Goal: Transaction & Acquisition: Purchase product/service

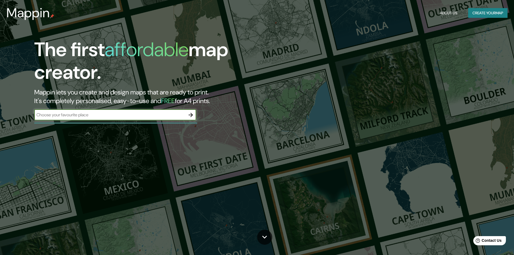
click at [61, 117] on input "text" at bounding box center [109, 115] width 151 height 6
type input "DESTILERIA CARAVEDO"
click at [190, 114] on icon "button" at bounding box center [190, 115] width 6 height 6
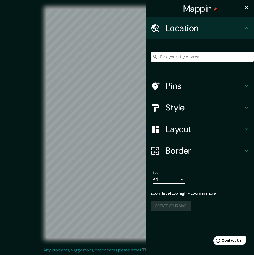
click at [179, 57] on input "Pick your city or area" at bounding box center [203, 57] width 104 height 10
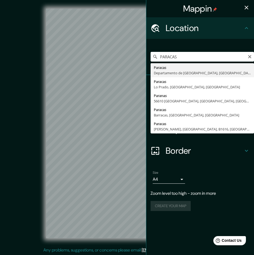
type input "Paracas, Departamento de Ica, Perú"
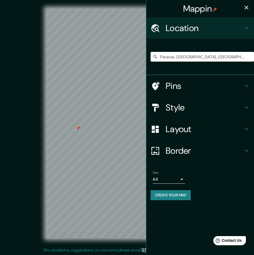
click at [159, 82] on icon at bounding box center [155, 85] width 9 height 9
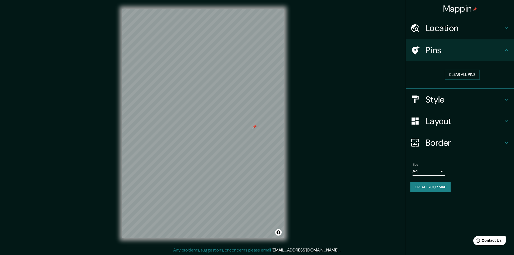
click at [467, 98] on h4 "Style" at bounding box center [464, 99] width 78 height 11
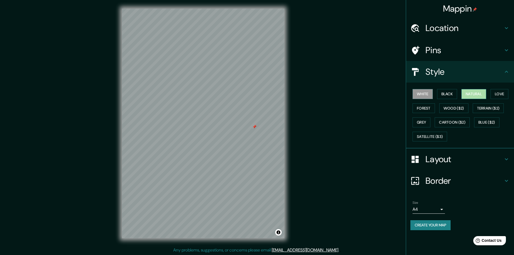
click at [479, 93] on button "Natural" at bounding box center [473, 94] width 25 height 10
click at [418, 92] on button "White" at bounding box center [422, 94] width 20 height 10
click at [422, 106] on button "Forest" at bounding box center [423, 108] width 22 height 10
click at [425, 95] on button "White" at bounding box center [422, 94] width 20 height 10
click at [441, 95] on button "Black" at bounding box center [447, 94] width 20 height 10
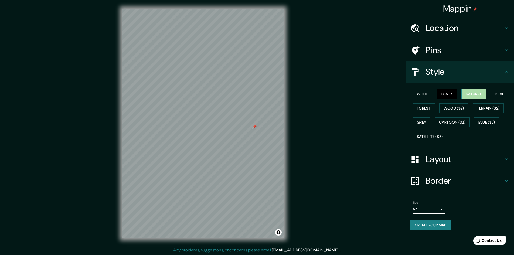
click at [475, 97] on button "Natural" at bounding box center [473, 94] width 25 height 10
click at [497, 94] on button "Love" at bounding box center [499, 94] width 18 height 10
click at [425, 106] on button "Forest" at bounding box center [423, 108] width 22 height 10
click at [423, 97] on button "White" at bounding box center [422, 94] width 20 height 10
click at [451, 158] on h4 "Layout" at bounding box center [464, 159] width 78 height 11
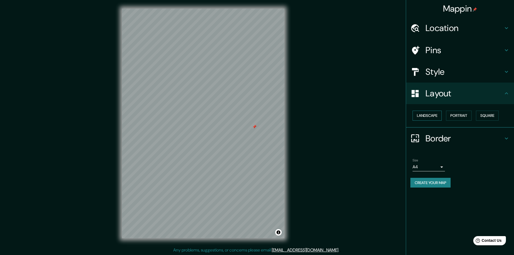
click at [429, 116] on button "Landscape" at bounding box center [426, 116] width 29 height 10
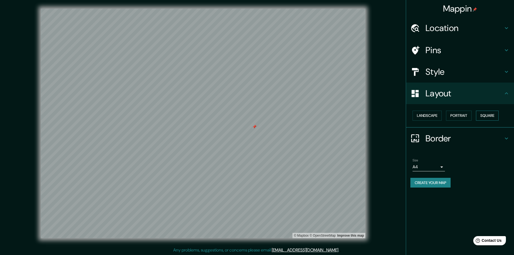
click at [490, 115] on button "Square" at bounding box center [487, 116] width 23 height 10
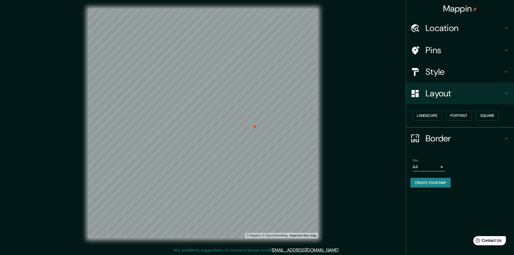
click at [434, 184] on button "Create your map" at bounding box center [430, 183] width 40 height 10
